Goal: Find specific page/section: Find specific page/section

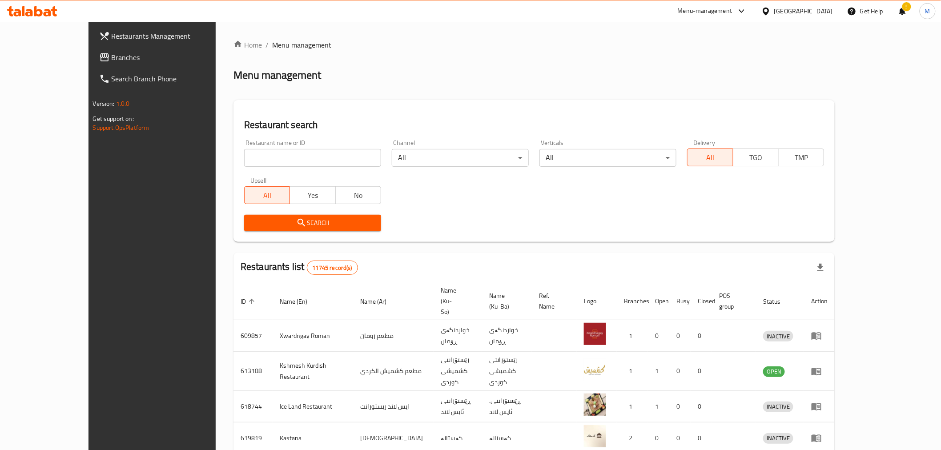
click at [258, 162] on input "search" at bounding box center [312, 158] width 137 height 18
type input "burgerez"
click button "Search" at bounding box center [312, 223] width 137 height 16
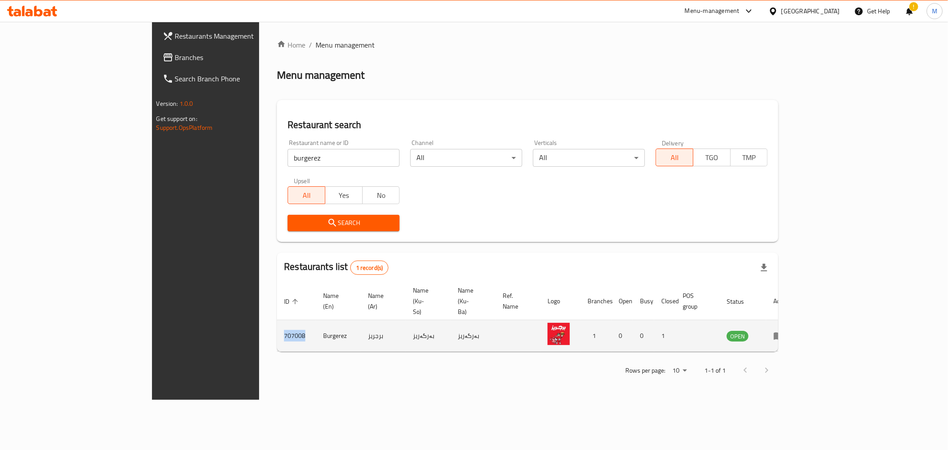
drag, startPoint x: 206, startPoint y: 319, endPoint x: 181, endPoint y: 318, distance: 24.9
click at [277, 320] on td "707008" at bounding box center [296, 336] width 39 height 32
copy td "707008"
drag, startPoint x: 242, startPoint y: 317, endPoint x: 237, endPoint y: 317, distance: 5.3
click at [316, 320] on td "Burgerez" at bounding box center [338, 336] width 45 height 32
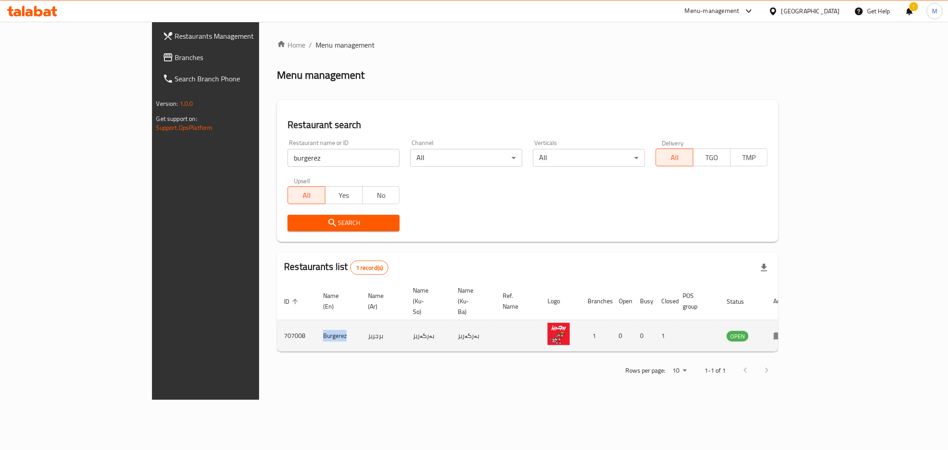
drag, startPoint x: 249, startPoint y: 318, endPoint x: 216, endPoint y: 318, distance: 32.9
click at [316, 320] on td "Burgerez" at bounding box center [338, 336] width 45 height 32
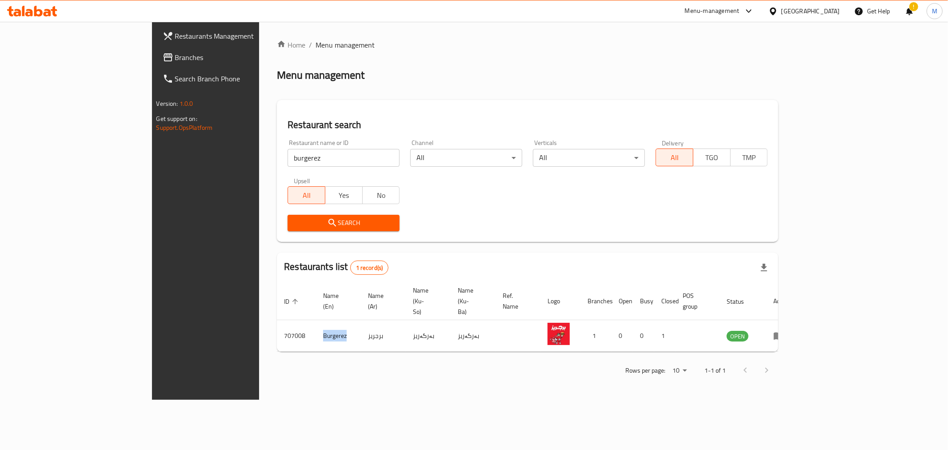
copy td "Burgerez"
